Goal: Task Accomplishment & Management: Use online tool/utility

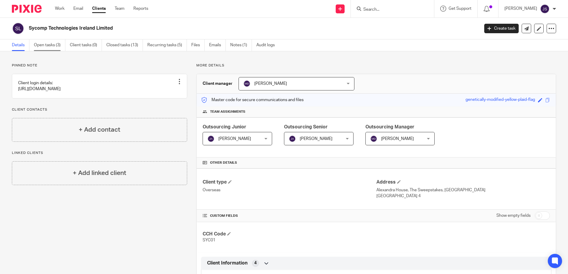
click at [38, 41] on link "Open tasks (3)" at bounding box center [49, 46] width 31 height 12
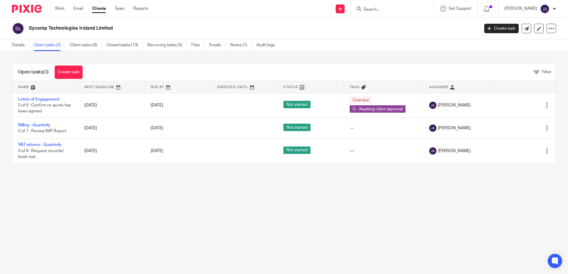
click at [128, 200] on main "Sycomp Technologies Ireland Limited Create task Update from Companies House Exp…" at bounding box center [284, 137] width 568 height 274
click at [101, 213] on main "Sycomp Technologies Ireland Limited Create task Update from Companies House Exp…" at bounding box center [284, 137] width 568 height 274
click at [128, 203] on main "Sycomp Technologies Ireland Limited Create task Update from Companies House Exp…" at bounding box center [284, 137] width 568 height 274
click at [68, 70] on link "Create task" at bounding box center [69, 72] width 28 height 13
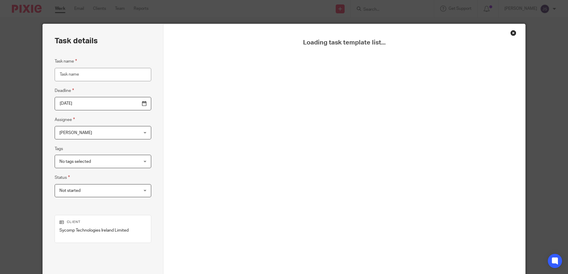
click at [510, 33] on div "Close this dialog window" at bounding box center [513, 33] width 6 height 6
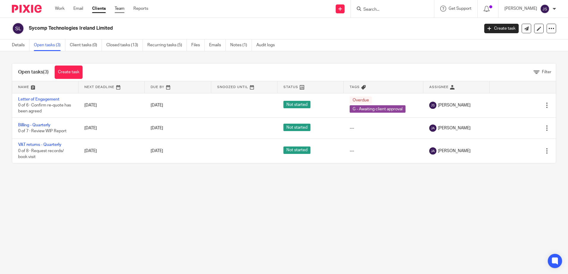
click at [124, 8] on link "Team" at bounding box center [120, 9] width 10 height 6
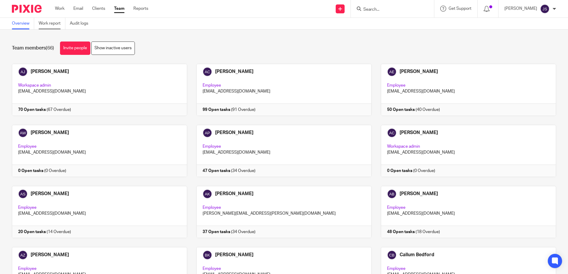
click at [57, 26] on link "Work report" at bounding box center [52, 24] width 27 height 12
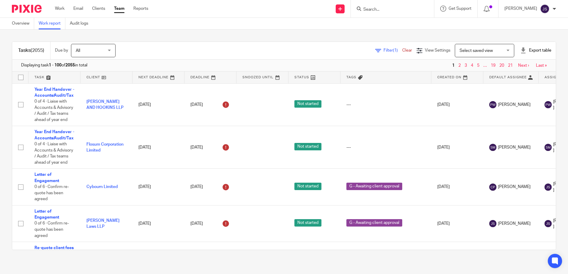
click at [142, 50] on div "Filter (1) Clear View Settings View Settings (1) Filters Clear Save Manage save…" at bounding box center [341, 50] width 430 height 13
click at [375, 48] on div "Filter (1) Clear" at bounding box center [395, 51] width 41 height 6
click at [383, 49] on span "Filter (1)" at bounding box center [392, 50] width 19 height 4
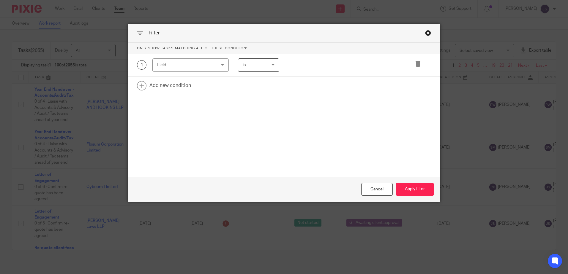
click at [211, 69] on div "Field" at bounding box center [185, 65] width 57 height 12
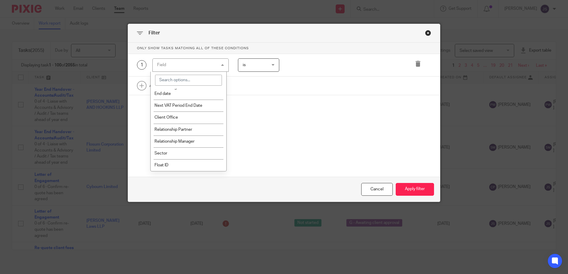
scroll to position [772, 0]
click at [203, 123] on li "Client Office" at bounding box center [189, 117] width 76 height 12
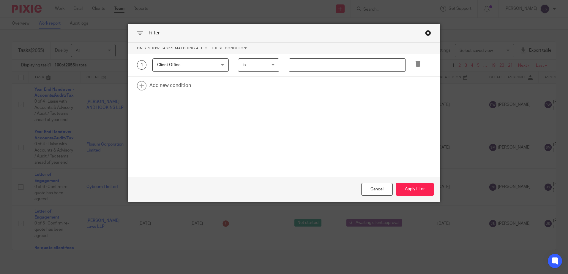
click at [293, 71] on div "1 Client Office Client Office Task fields Name Email Client type Manager Open t…" at bounding box center [284, 65] width 312 height 23
click at [291, 65] on input "text" at bounding box center [347, 65] width 117 height 13
type input "Stevenage"
click at [171, 84] on link at bounding box center [284, 86] width 312 height 18
click at [171, 84] on div "Field" at bounding box center [185, 87] width 57 height 12
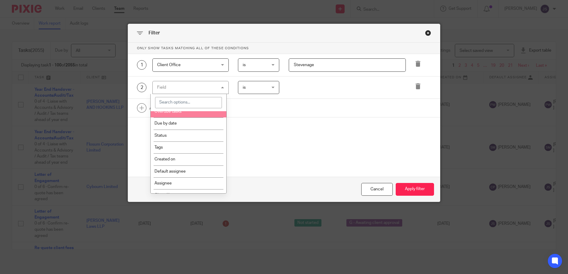
scroll to position [89, 0]
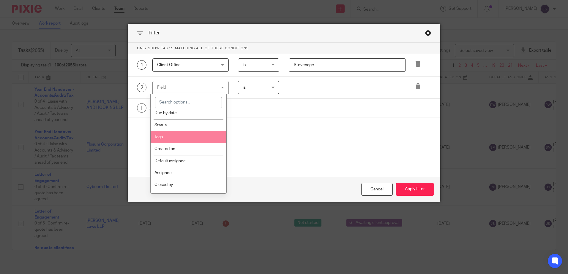
click at [182, 135] on li "Tags" at bounding box center [189, 137] width 76 height 12
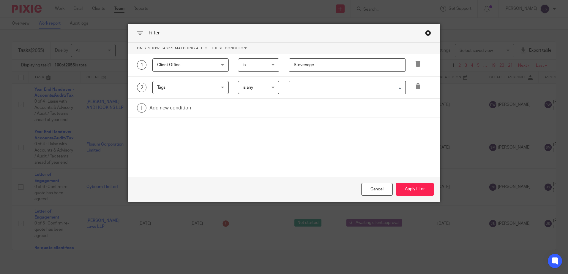
click at [304, 89] on input "Search for option" at bounding box center [346, 88] width 113 height 10
type input "q"
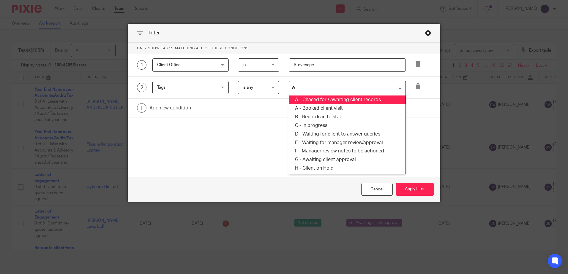
type input "wa"
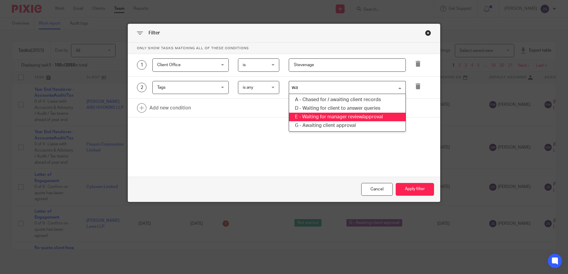
click at [330, 115] on li "E - Waiting for manager review/approval" at bounding box center [347, 117] width 116 height 9
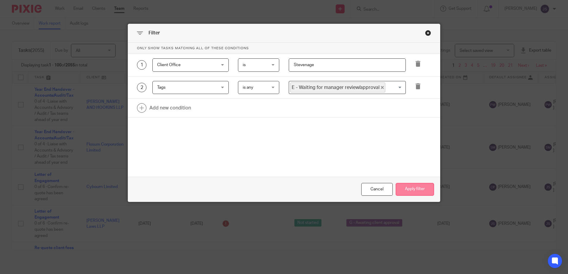
click at [410, 190] on button "Apply filter" at bounding box center [415, 189] width 38 height 13
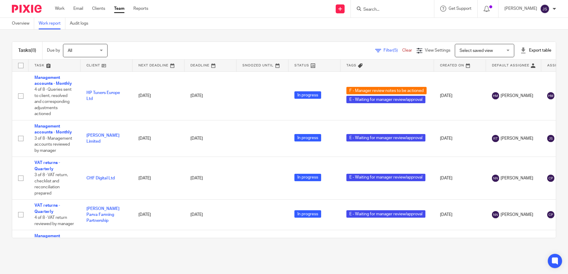
click at [209, 242] on div "Tasks (8) Due by All All [DATE] [DATE] This week Next week This month Next mont…" at bounding box center [284, 140] width 568 height 221
click at [393, 50] on span "(5)" at bounding box center [395, 50] width 5 height 4
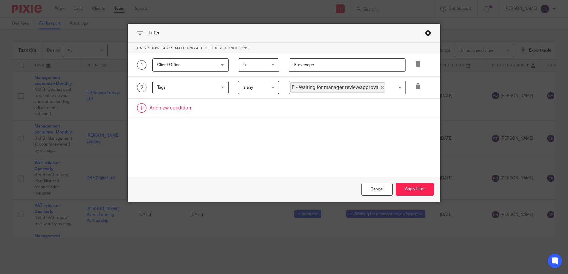
click at [176, 111] on link at bounding box center [284, 108] width 312 height 18
click at [176, 111] on div "Field" at bounding box center [185, 110] width 57 height 12
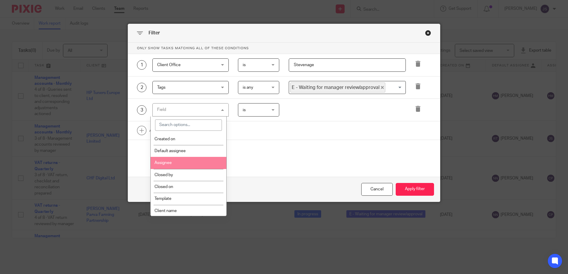
scroll to position [119, 0]
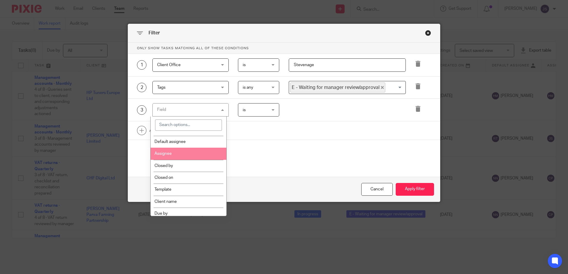
click at [190, 152] on li "Assignee" at bounding box center [189, 154] width 76 height 12
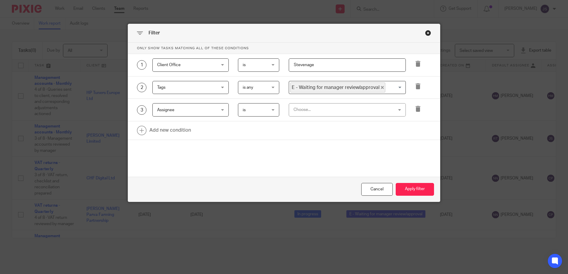
click at [296, 107] on div "Choose..." at bounding box center [338, 110] width 90 height 12
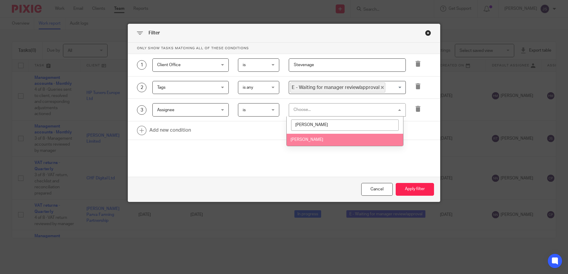
type input "jane"
click at [324, 143] on li "[PERSON_NAME]" at bounding box center [345, 140] width 116 height 12
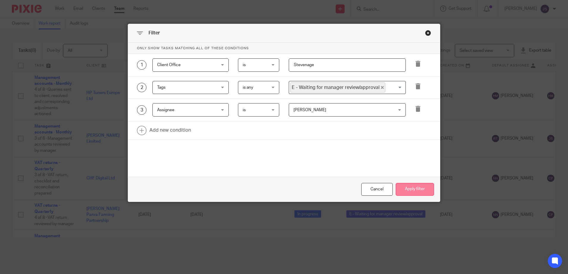
click at [403, 190] on button "Apply filter" at bounding box center [415, 189] width 38 height 13
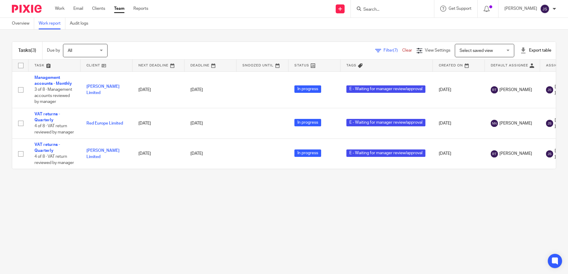
click at [191, 200] on main "Overview Work report Audit logs Tasks (3) Due by All All [DATE] [DATE] This wee…" at bounding box center [284, 137] width 568 height 274
drag, startPoint x: 55, startPoint y: 227, endPoint x: 6, endPoint y: 219, distance: 49.8
click at [55, 227] on main "Overview Work report Audit logs Tasks (3) Due by All All [DATE] [DATE] This wee…" at bounding box center [284, 137] width 568 height 274
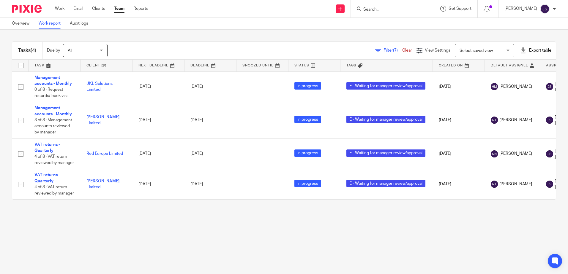
click at [86, 227] on main "Overview Work report Audit logs Tasks (4) Due by All All [DATE] [DATE] This wee…" at bounding box center [284, 137] width 568 height 274
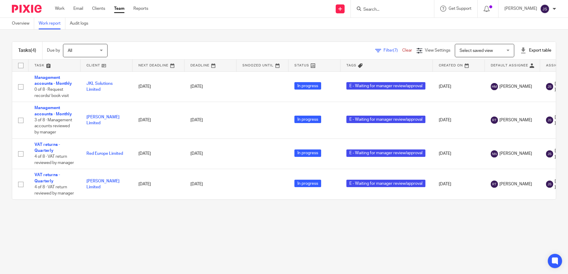
click at [86, 227] on main "Overview Work report Audit logs Tasks (4) Due by All All [DATE] [DATE] This wee…" at bounding box center [284, 137] width 568 height 274
click at [90, 221] on main "Overview Work report Audit logs Tasks (4) Due by All All [DATE] [DATE] This wee…" at bounding box center [284, 137] width 568 height 274
